Goal: Task Accomplishment & Management: Complete application form

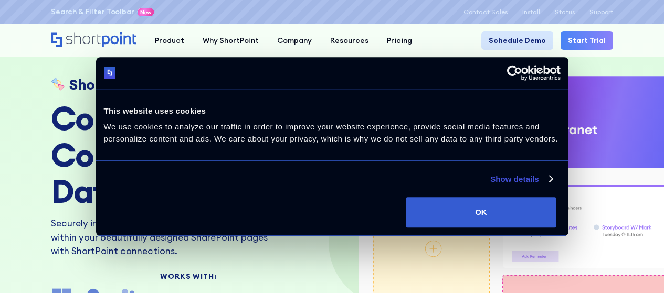
click at [529, 34] on link "Schedule Demo" at bounding box center [517, 40] width 72 height 18
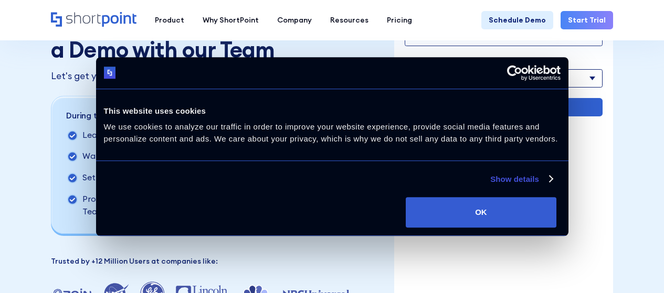
scroll to position [83, 0]
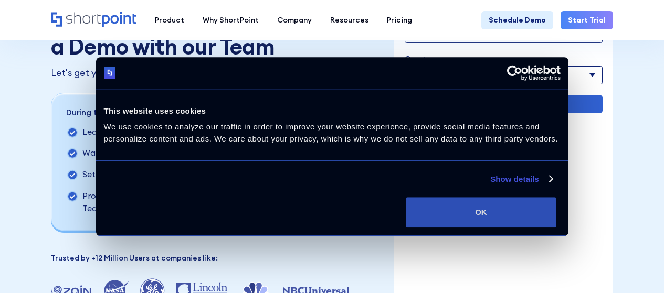
click at [556, 208] on button "OK" at bounding box center [481, 212] width 151 height 30
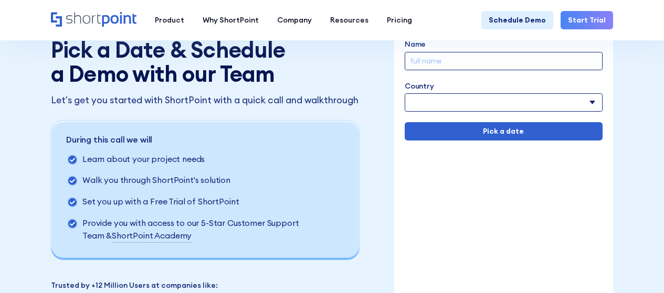
scroll to position [2, 0]
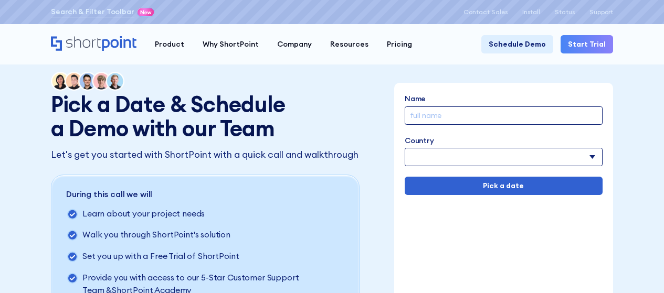
click at [472, 115] on input "Name" at bounding box center [504, 116] width 198 height 18
paste input "[PERSON_NAME]"
type input "[PERSON_NAME]"
click at [502, 164] on select "[GEOGRAPHIC_DATA] [GEOGRAPHIC_DATA] [GEOGRAPHIC_DATA] [US_STATE] [GEOGRAPHIC_DA…" at bounding box center [504, 157] width 198 height 18
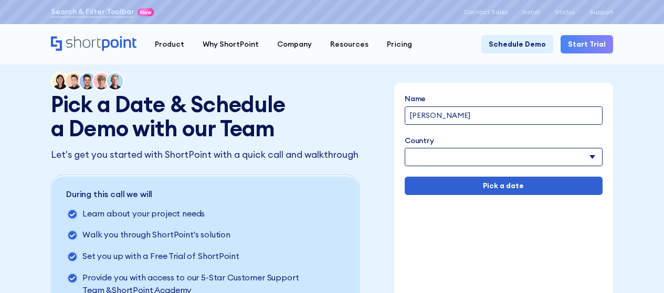
select select "[GEOGRAPHIC_DATA]"
click at [405, 148] on select "[GEOGRAPHIC_DATA] [GEOGRAPHIC_DATA] [GEOGRAPHIC_DATA] [US_STATE] [GEOGRAPHIC_DA…" at bounding box center [504, 157] width 198 height 18
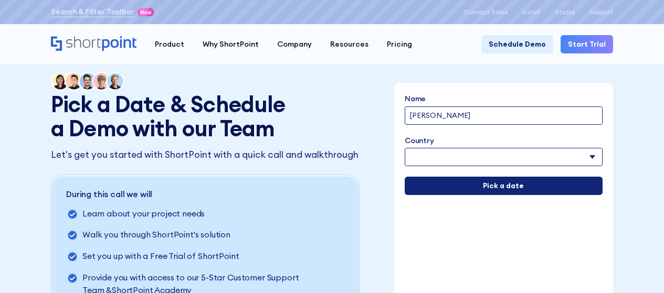
click at [512, 189] on input "Pick a date" at bounding box center [504, 186] width 198 height 18
